Goal: Task Accomplishment & Management: Manage account settings

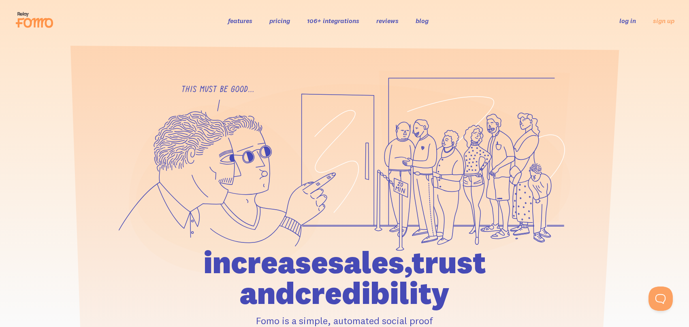
drag, startPoint x: 566, startPoint y: 29, endPoint x: 579, endPoint y: 30, distance: 13.1
click at [568, 30] on div "features pricing 106+ integrations reviews blog log in sign up log in sign up" at bounding box center [345, 21] width 660 height 22
click at [625, 21] on link "log in" at bounding box center [627, 21] width 17 height 8
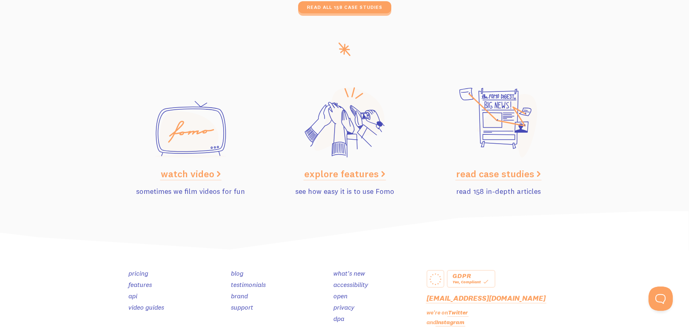
scroll to position [4098, 0]
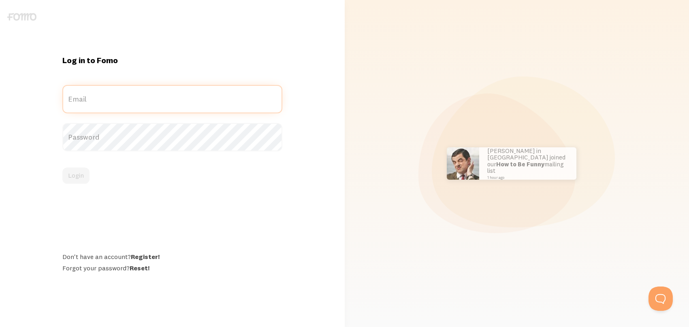
type input "[EMAIL_ADDRESS][DOMAIN_NAME]"
click at [112, 196] on div "Log in to Fomo [EMAIL_ADDRESS][DOMAIN_NAME] Email Password Login Don't have an …" at bounding box center [172, 163] width 230 height 217
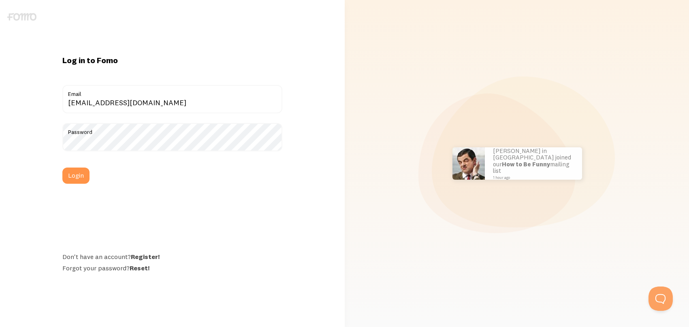
drag, startPoint x: 81, startPoint y: 183, endPoint x: 89, endPoint y: 178, distance: 10.0
click at [81, 183] on button "Login" at bounding box center [75, 176] width 27 height 16
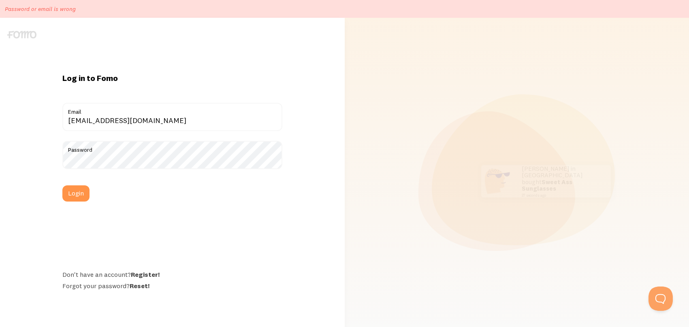
drag, startPoint x: 262, startPoint y: 211, endPoint x: 240, endPoint y: 208, distance: 22.0
click at [261, 211] on div "Log in to Fomo kcwdd12@gmail.com Email Password Login Don't have an account? Re…" at bounding box center [172, 181] width 230 height 217
click at [76, 195] on button "Login" at bounding box center [75, 193] width 27 height 16
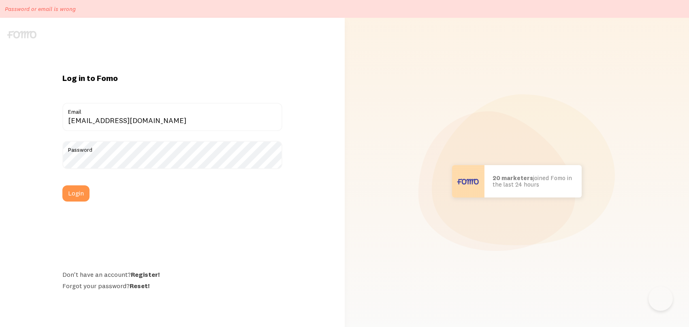
drag, startPoint x: 176, startPoint y: 257, endPoint x: 147, endPoint y: 283, distance: 39.3
click at [176, 257] on div "Log in to Fomo kcwdd12@gmail.com Email Password Login Don't have an account? Re…" at bounding box center [172, 181] width 230 height 217
click at [136, 287] on link "Reset!" at bounding box center [140, 286] width 20 height 8
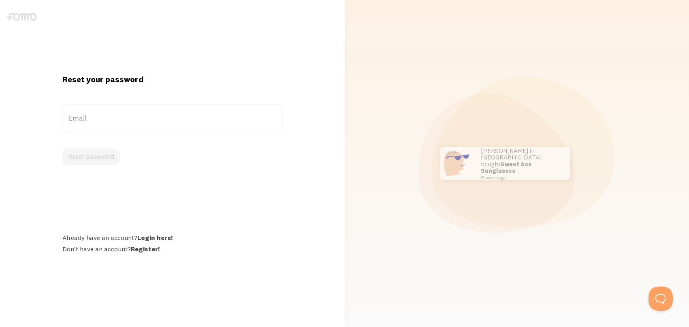
click at [129, 118] on label "Email" at bounding box center [172, 118] width 220 height 28
click at [129, 118] on input "Email" at bounding box center [172, 118] width 220 height 28
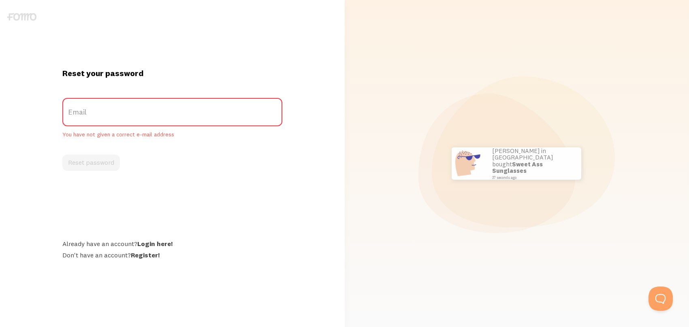
drag, startPoint x: 128, startPoint y: 118, endPoint x: 123, endPoint y: 122, distance: 6.4
click at [128, 118] on label "Email" at bounding box center [172, 112] width 220 height 28
click at [128, 118] on input "Email" at bounding box center [172, 112] width 220 height 28
click at [121, 120] on label "Email" at bounding box center [172, 112] width 220 height 28
click at [121, 120] on input "Email" at bounding box center [172, 112] width 220 height 28
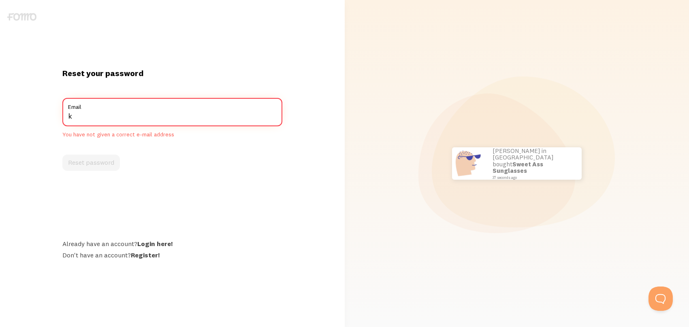
type input "kcwdd12@gmail.com"
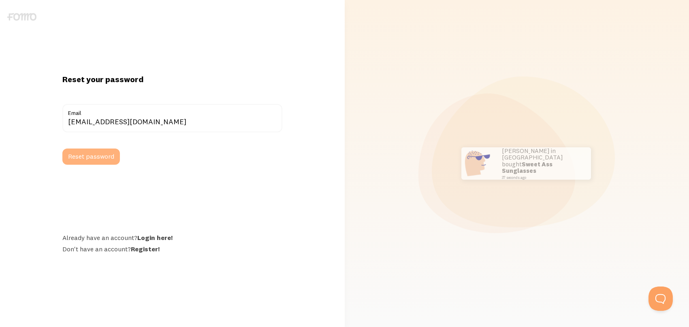
click at [101, 161] on button "Reset password" at bounding box center [90, 157] width 57 height 16
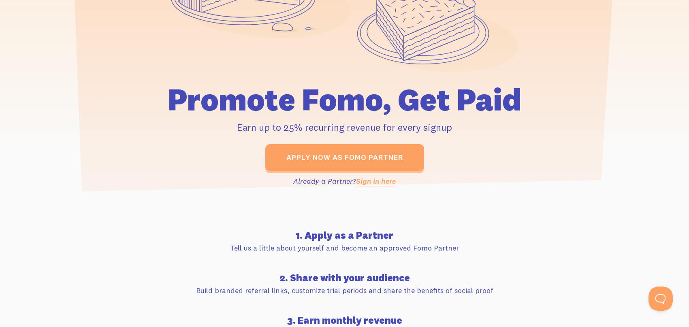
click at [369, 177] on link "Sign in here" at bounding box center [376, 181] width 40 height 9
